Goal: Task Accomplishment & Management: Use online tool/utility

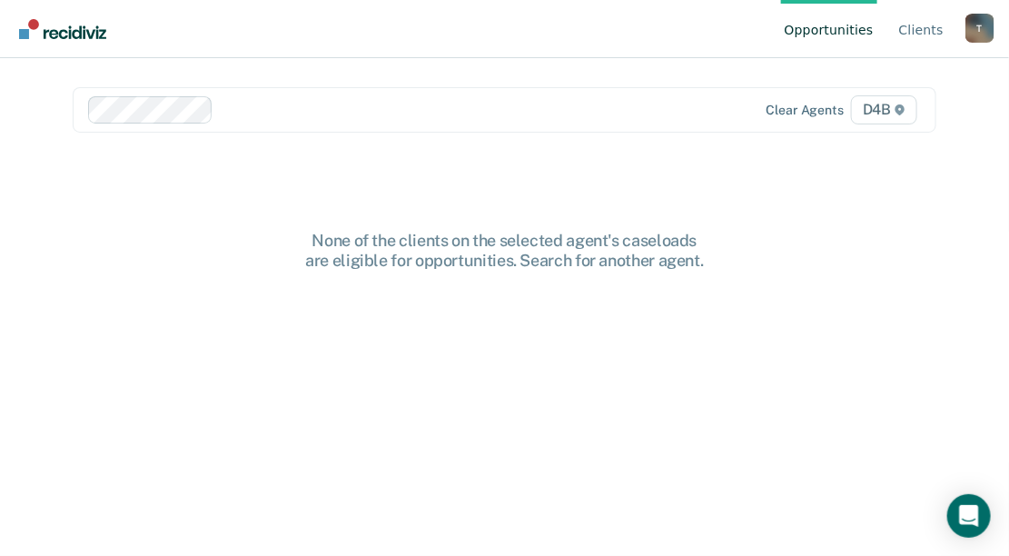
click at [626, 385] on div "None of the clients on the selected agent's caseloads are eligible for opportun…" at bounding box center [505, 407] width 864 height 352
click at [905, 113] on icon at bounding box center [899, 109] width 11 height 11
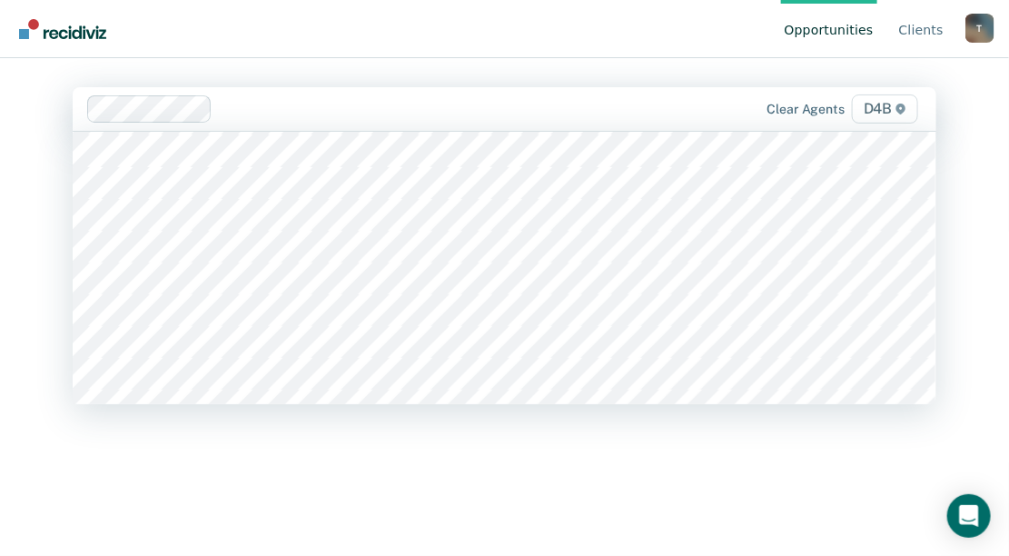
scroll to position [1229, 0]
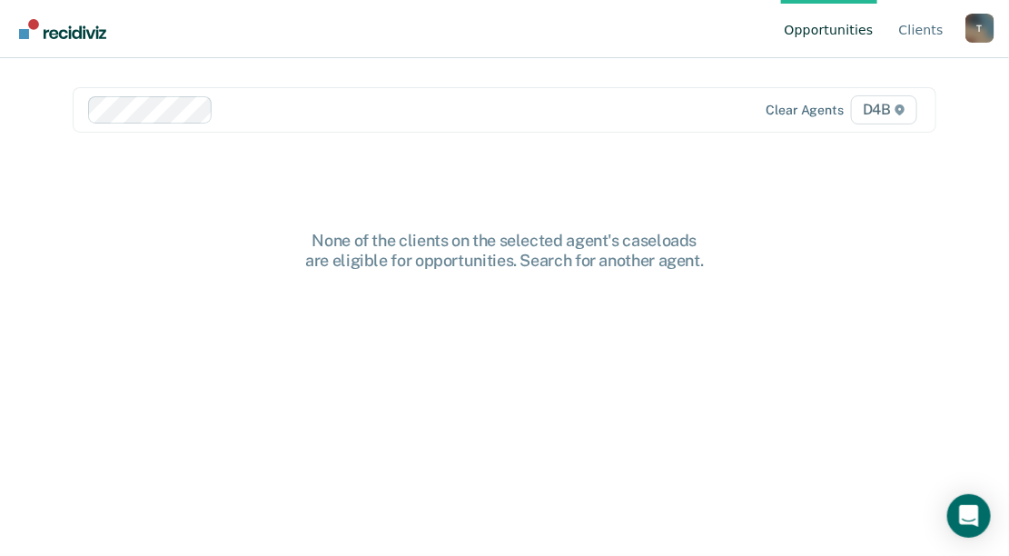
click at [902, 113] on icon at bounding box center [899, 109] width 11 height 11
click at [905, 113] on icon at bounding box center [899, 109] width 11 height 11
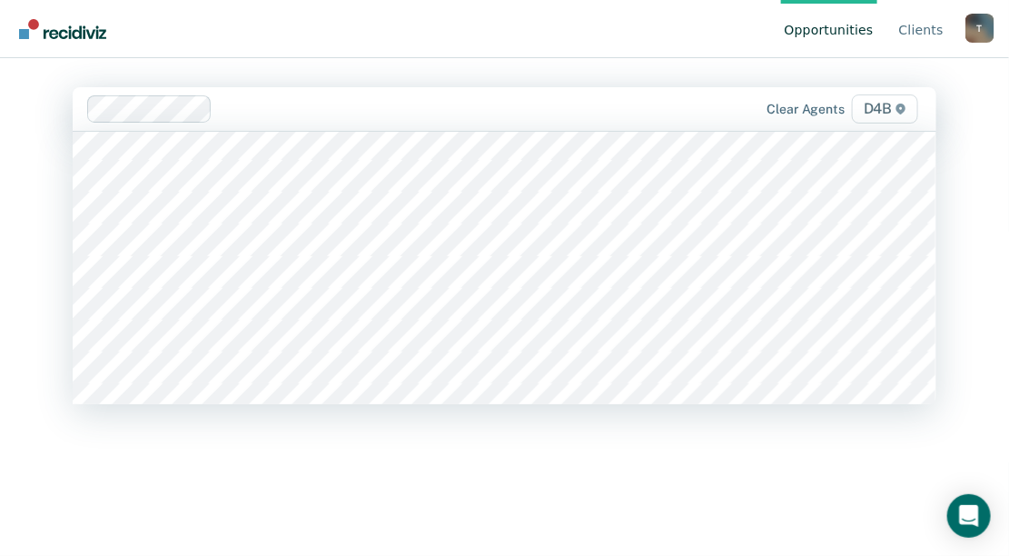
scroll to position [1180, 0]
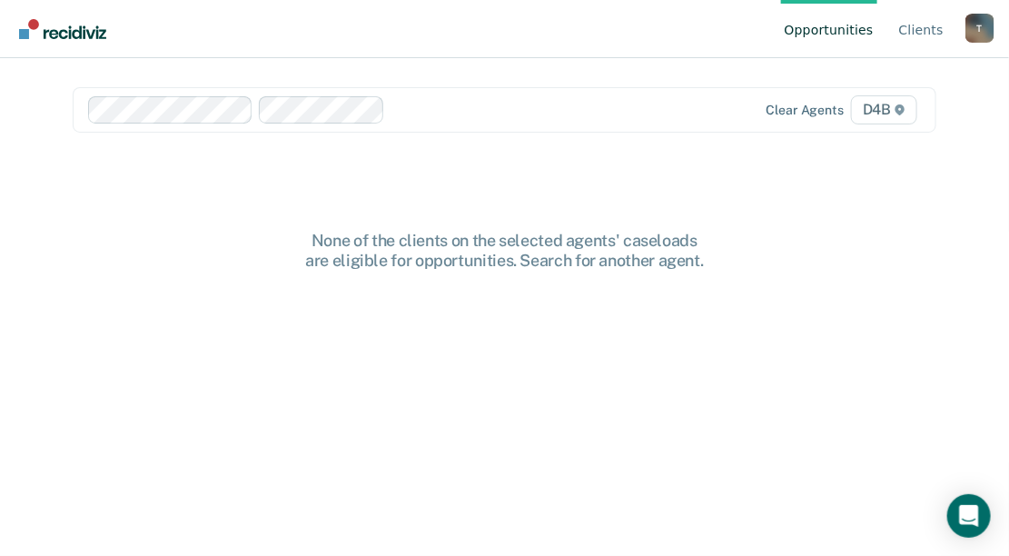
click at [982, 33] on div "T" at bounding box center [979, 28] width 29 height 29
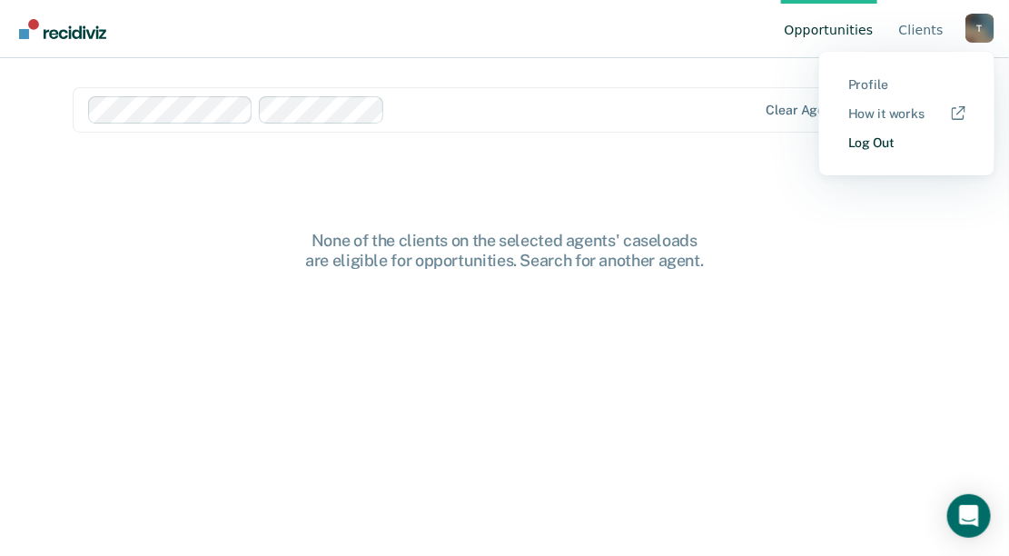
click at [866, 141] on link "Log Out" at bounding box center [906, 142] width 117 height 15
